Goal: Task Accomplishment & Management: Use online tool/utility

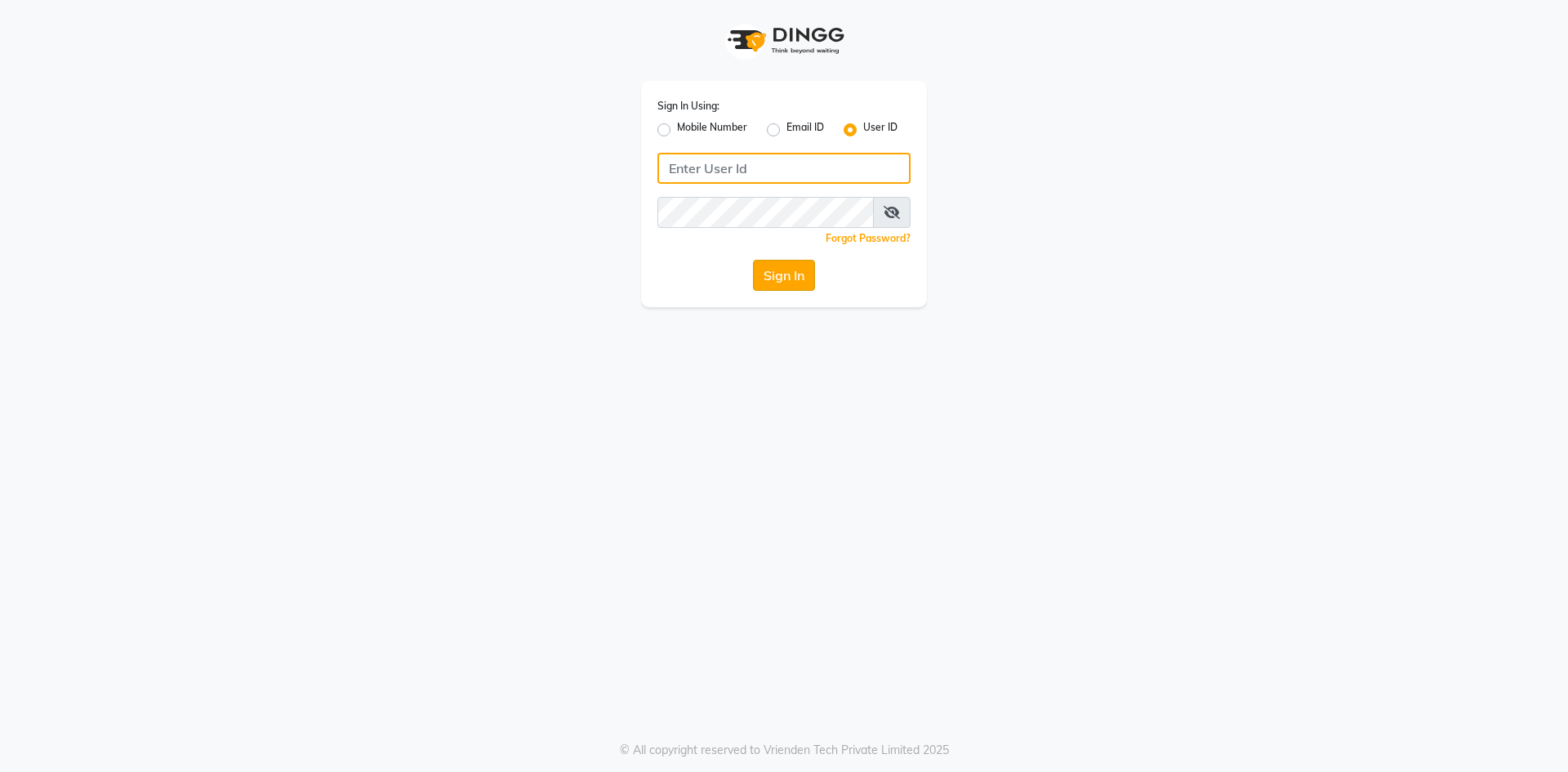
type input "salon82@"
click at [789, 261] on button "Sign In" at bounding box center [784, 275] width 62 height 31
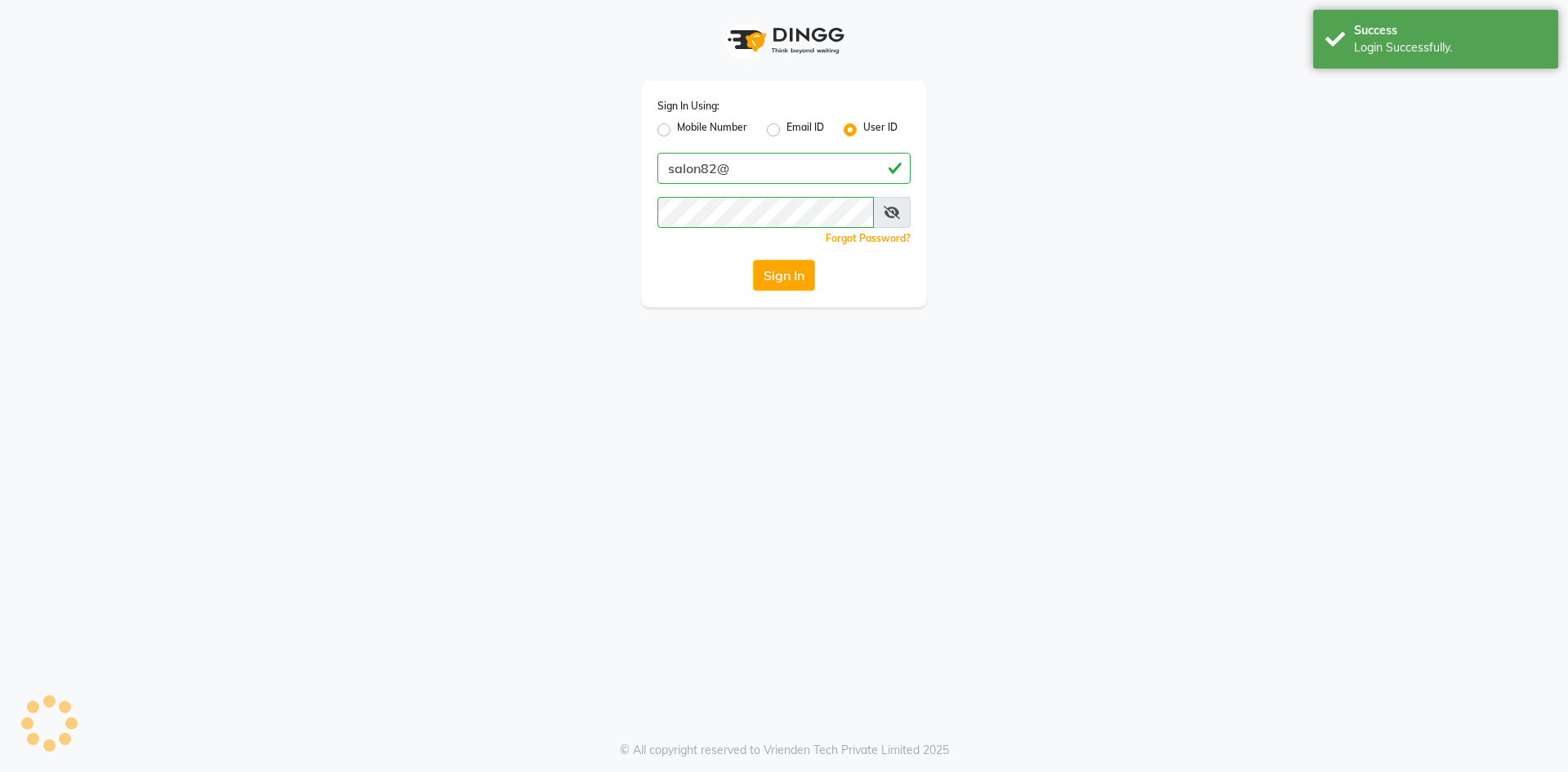
select select "service"
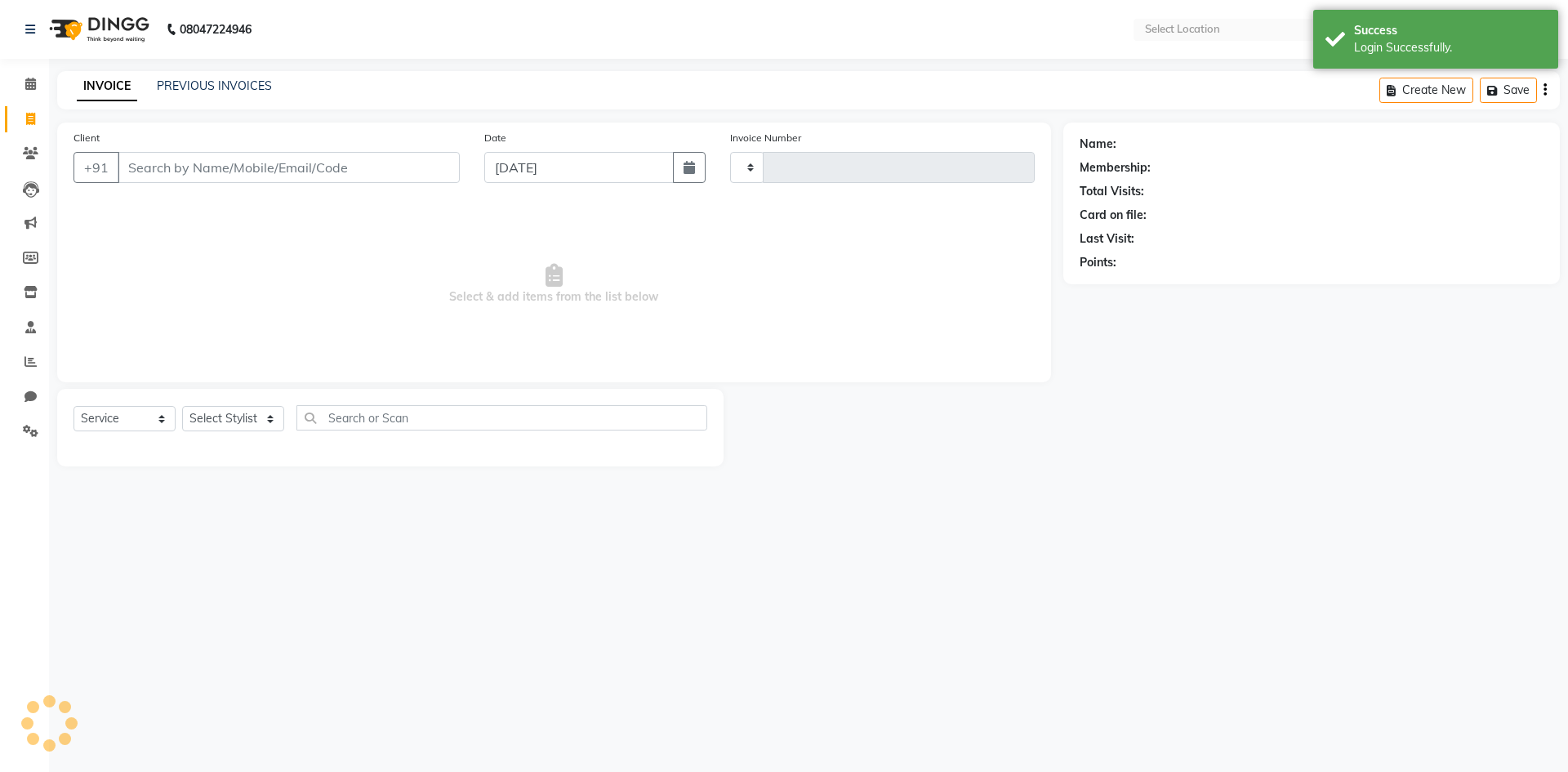
select select "en"
select select "7707"
type input "0755"
select select "P"
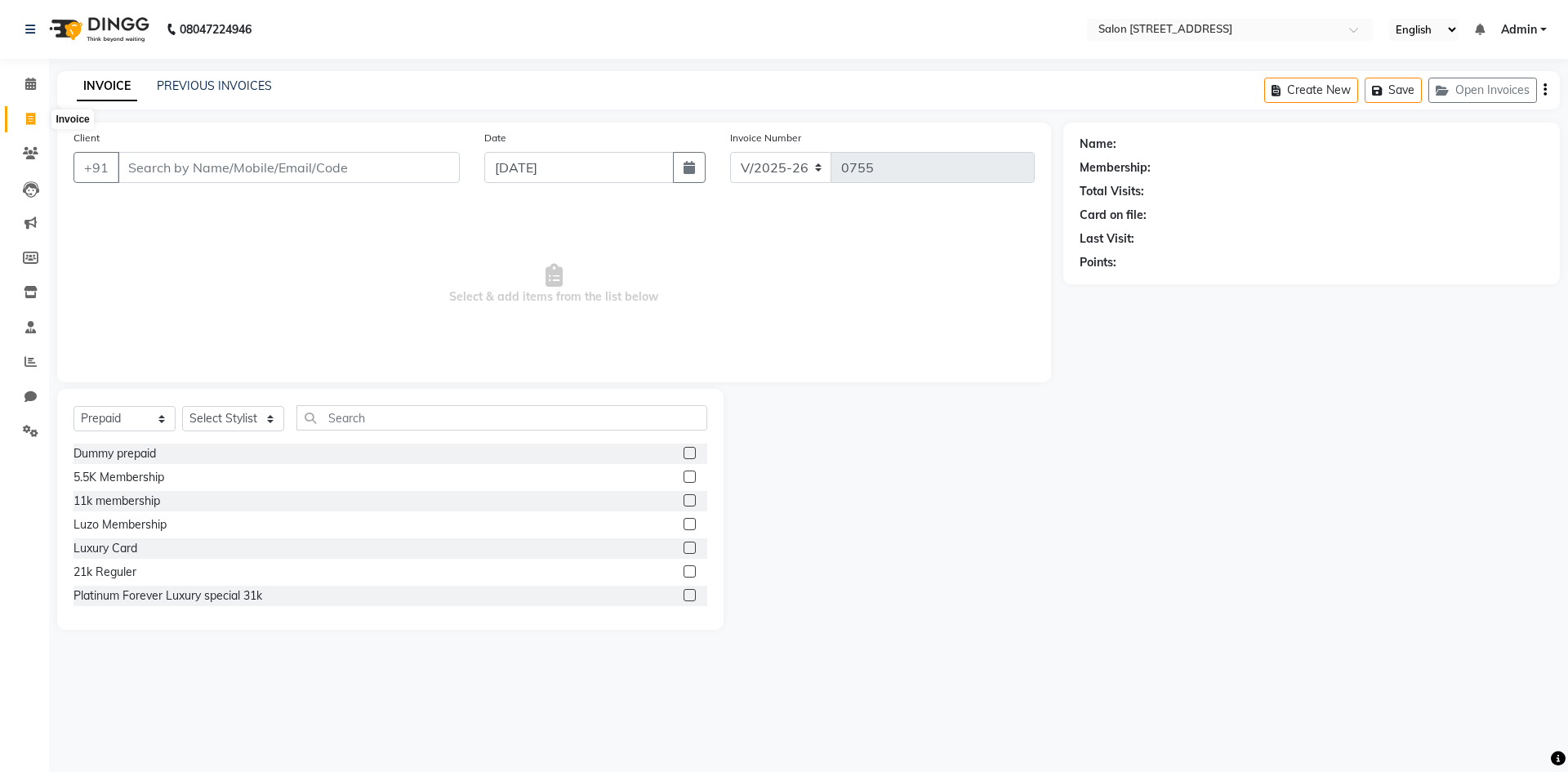
click at [34, 115] on icon at bounding box center [31, 119] width 9 height 12
select select "7707"
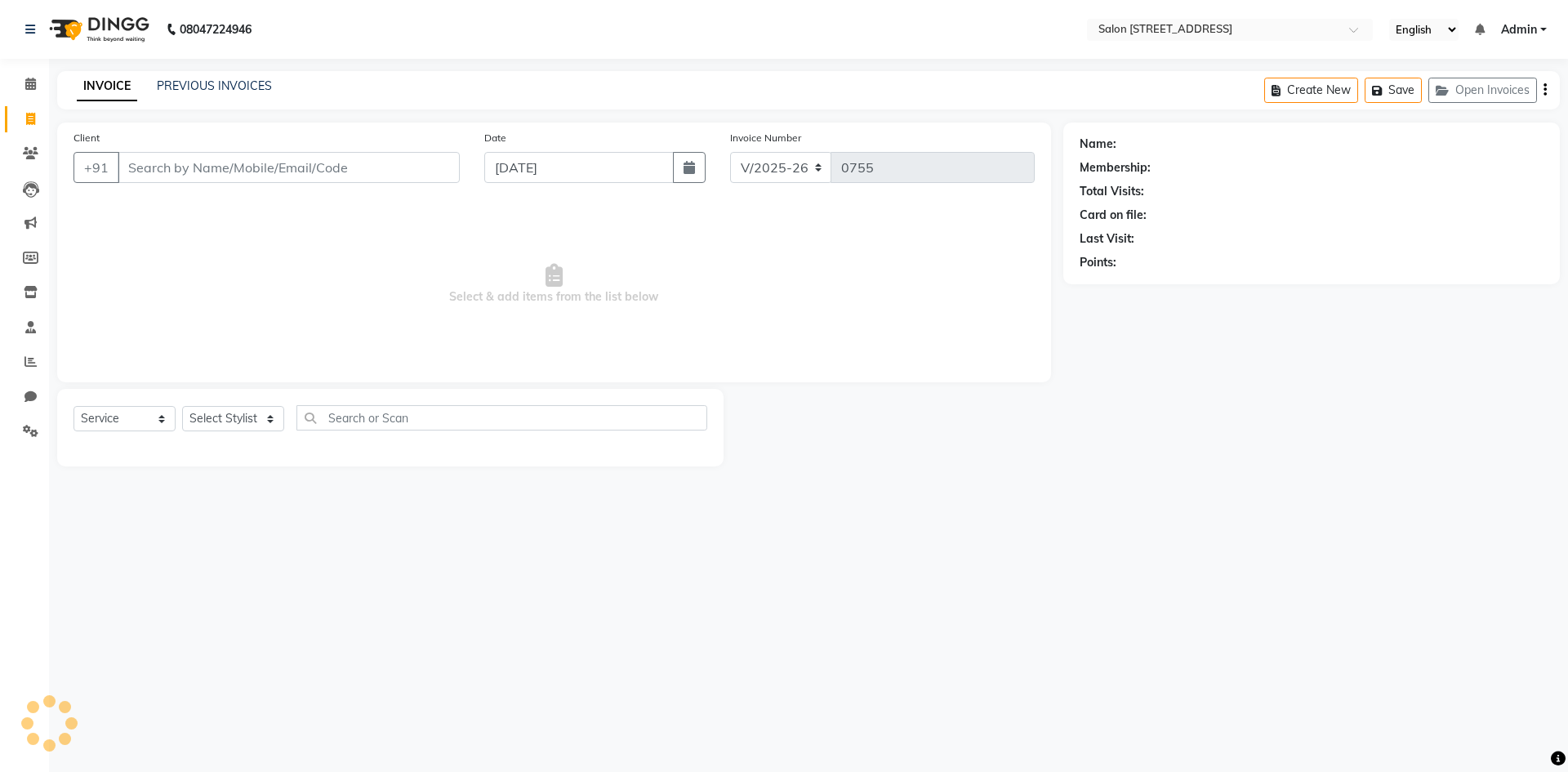
select select "P"
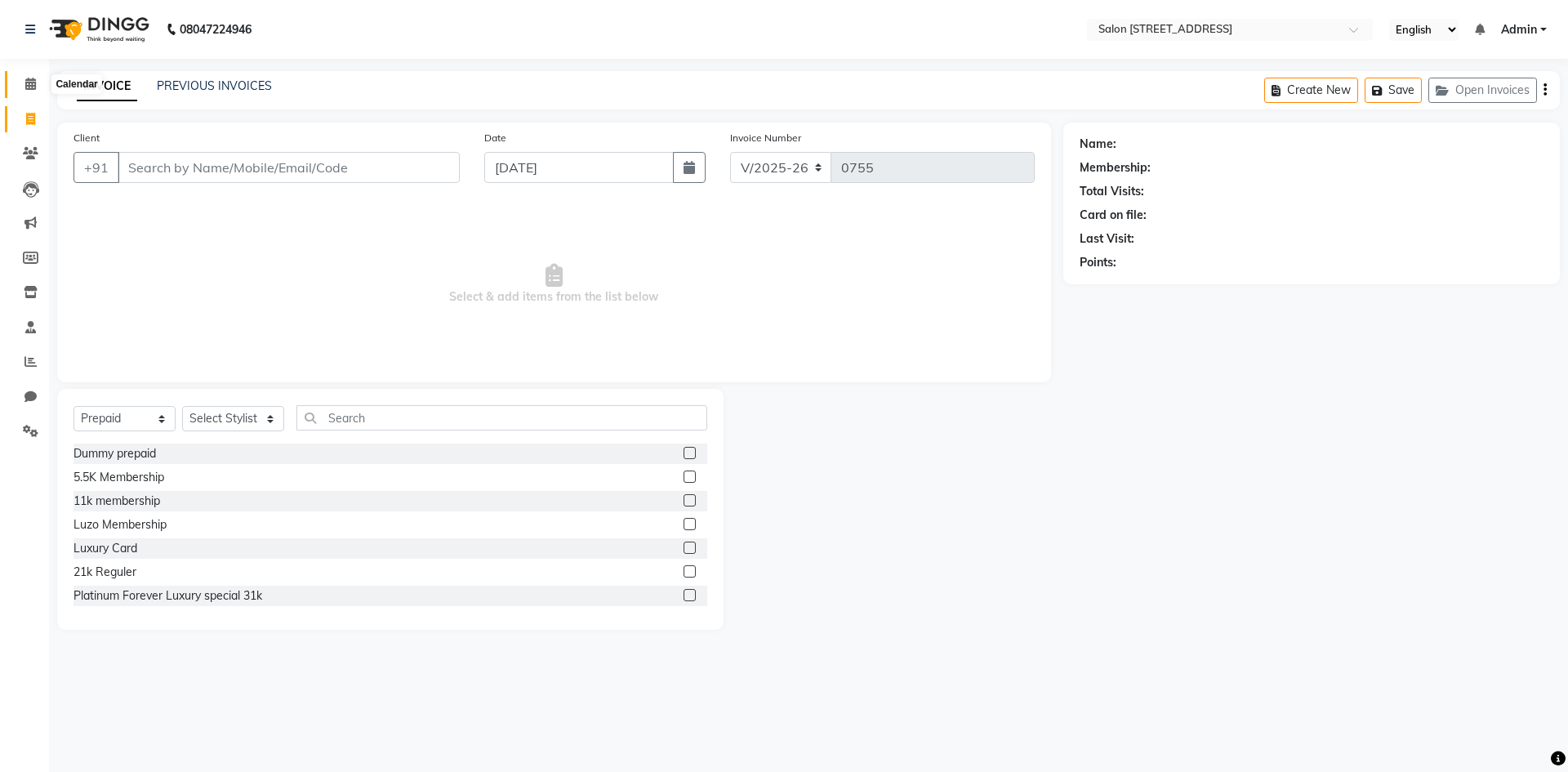
click at [43, 77] on span at bounding box center [31, 84] width 28 height 19
